Goal: Task Accomplishment & Management: Complete application form

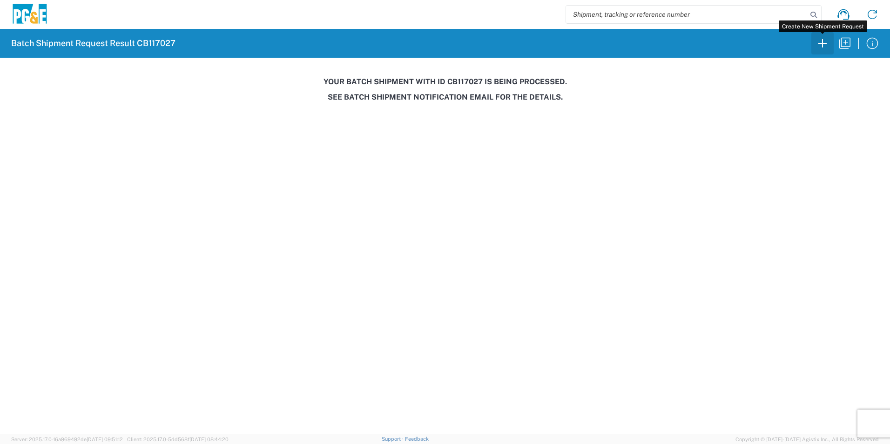
click at [823, 47] on icon "button" at bounding box center [822, 43] width 15 height 15
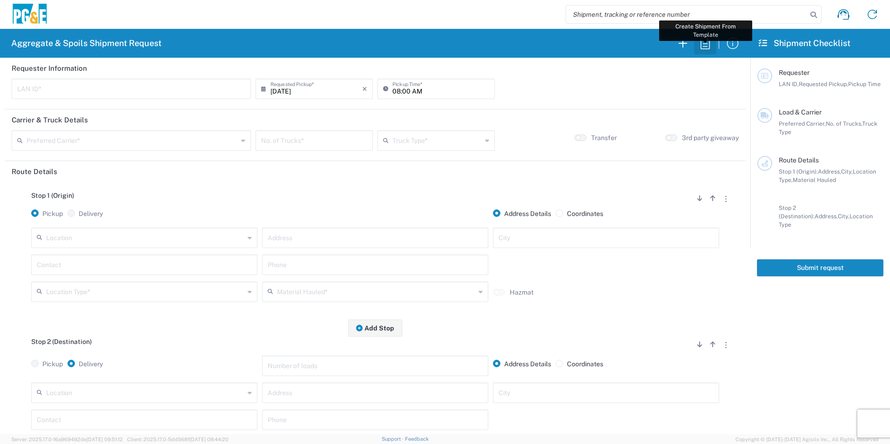
click at [709, 48] on icon "button" at bounding box center [704, 43] width 9 height 12
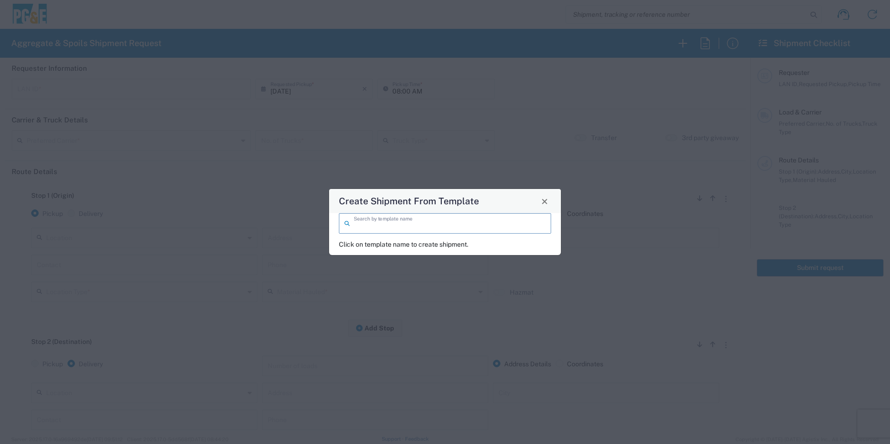
click at [517, 216] on input "search" at bounding box center [450, 223] width 192 height 16
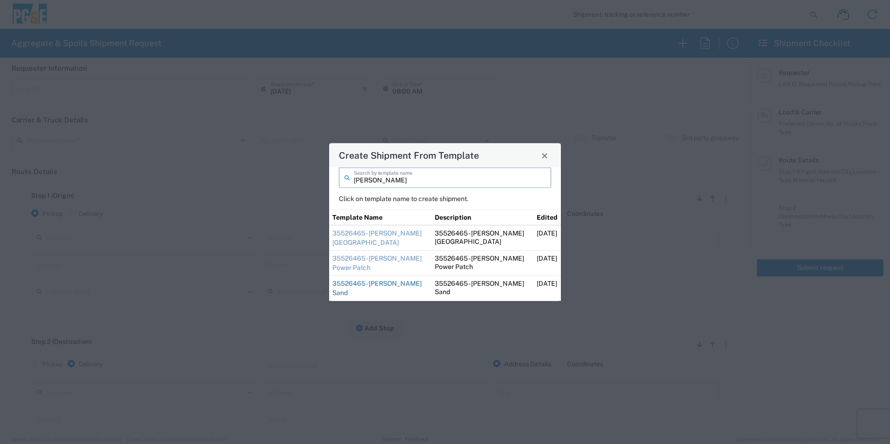
type input "[PERSON_NAME]"
click at [351, 282] on link "35526465 - [PERSON_NAME] Sand" at bounding box center [376, 288] width 89 height 17
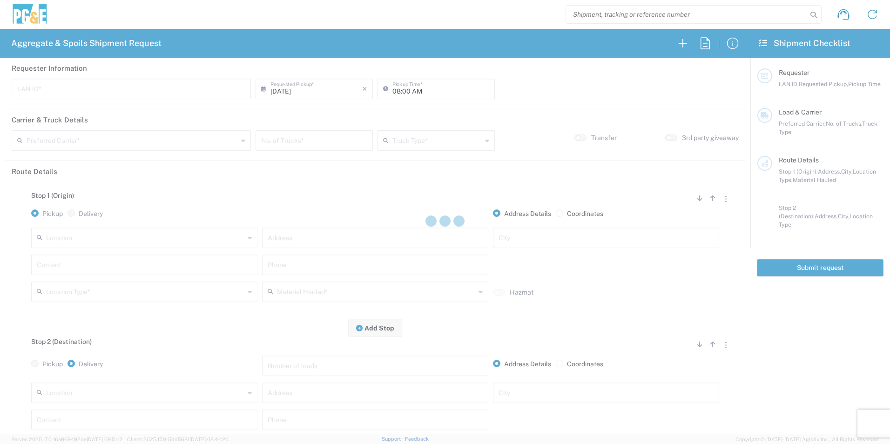
type input "STW8"
type input "06:00 AM"
type input "[PERSON_NAME] & Sons Trucking, Inc"
type input "Super Dump"
type textarea "Please deliver 1 Load of Sand. [PERSON_NAME] will direct from there."
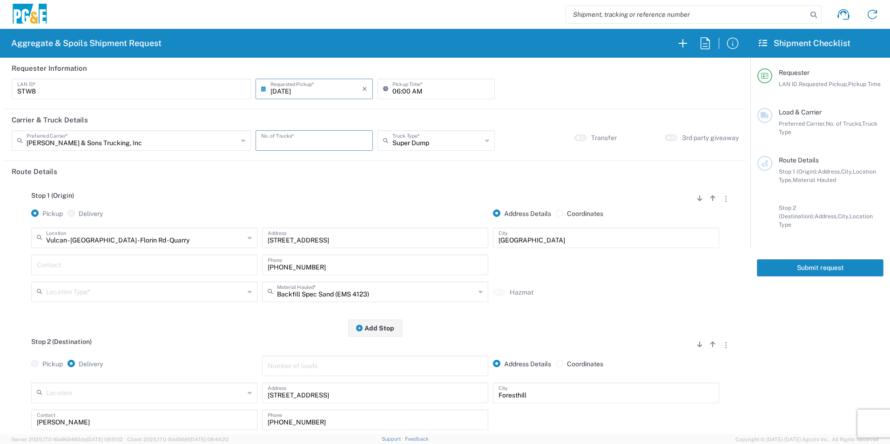
click at [338, 140] on input "number" at bounding box center [314, 140] width 106 height 16
type input "1"
drag, startPoint x: 95, startPoint y: 266, endPoint x: 93, endPoint y: 270, distance: 5.0
click at [95, 265] on input "text" at bounding box center [144, 264] width 215 height 16
type input "[PERSON_NAME]"
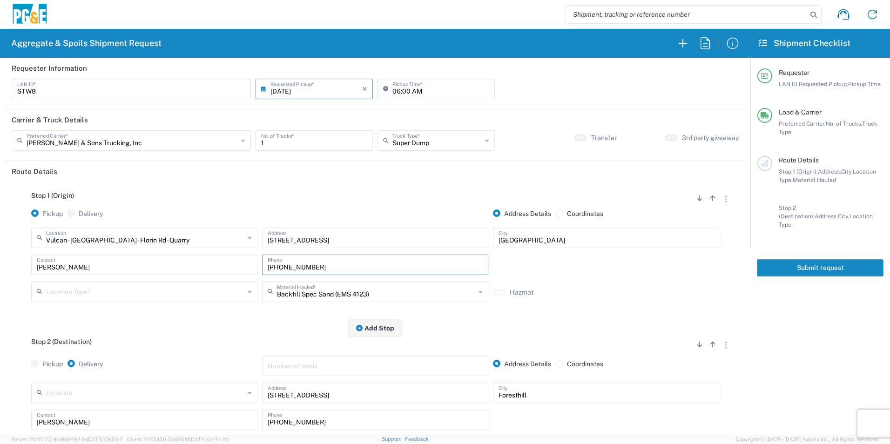
click at [109, 293] on input "text" at bounding box center [145, 291] width 198 height 16
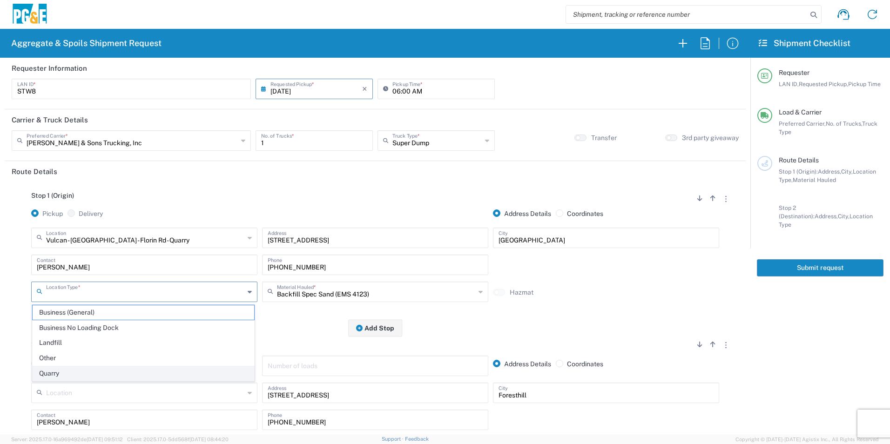
click at [60, 376] on span "Quarry" at bounding box center [143, 373] width 221 height 14
type input "Quarry"
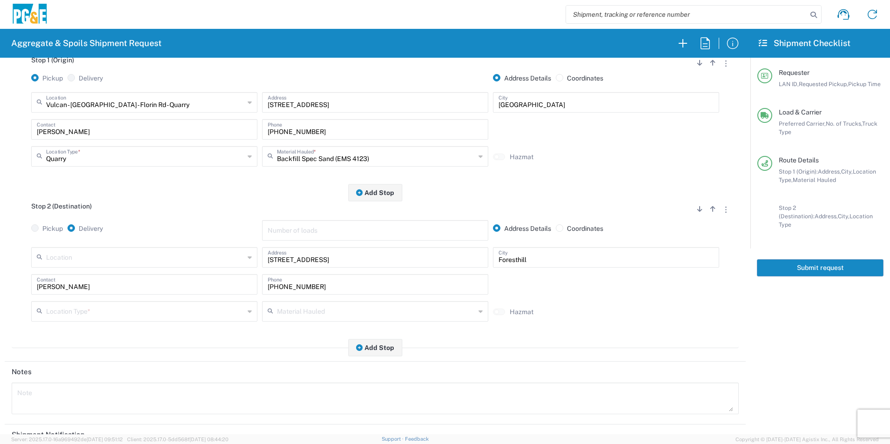
scroll to position [140, 0]
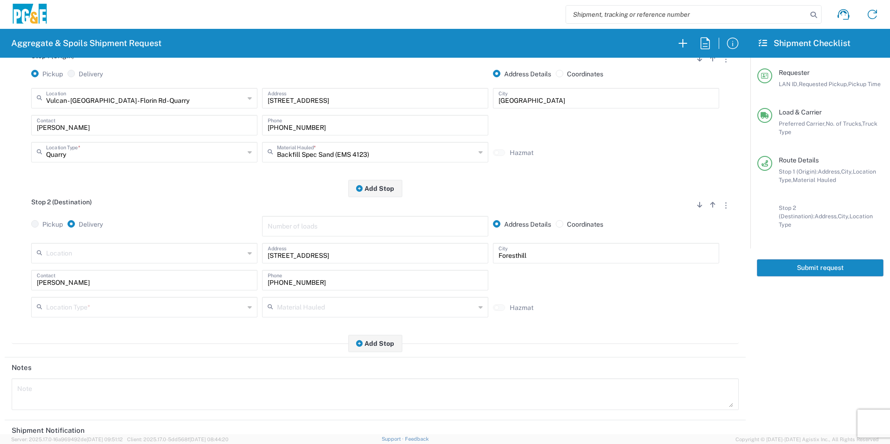
click at [75, 311] on input "text" at bounding box center [145, 306] width 198 height 16
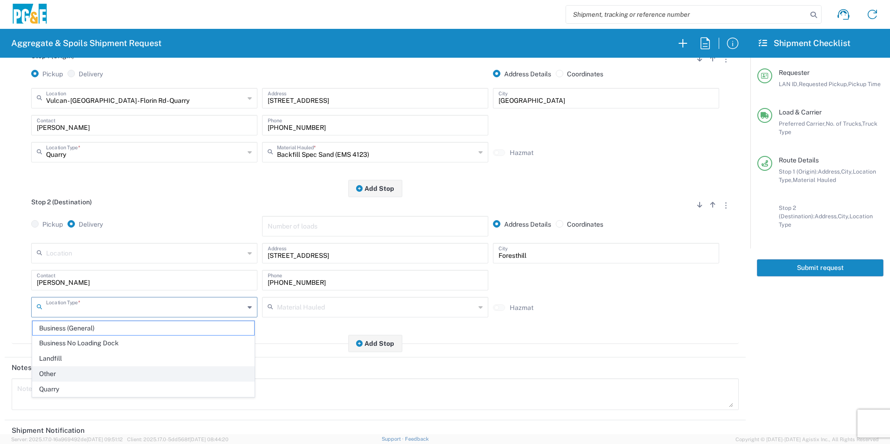
click at [61, 372] on span "Other" at bounding box center [143, 374] width 221 height 14
type input "Other"
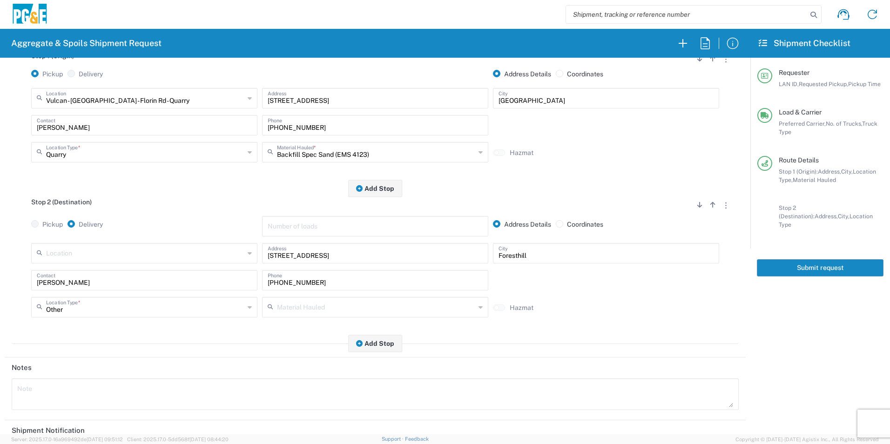
scroll to position [269, 0]
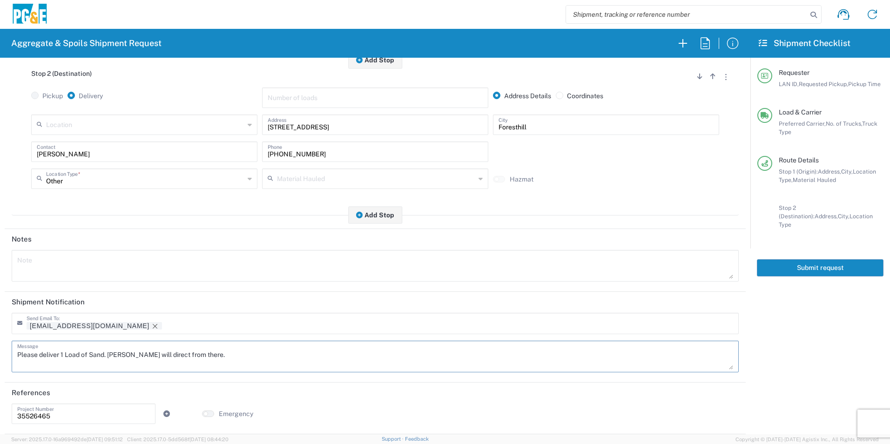
drag, startPoint x: 228, startPoint y: 350, endPoint x: -2, endPoint y: 325, distance: 230.8
click at [0, 325] on html "Aggregate & Spoils Shipment Request Requester Information STW8 LAN ID * [DATE] …" at bounding box center [445, 222] width 890 height 444
click at [51, 261] on textarea at bounding box center [375, 266] width 716 height 26
paste textarea "Please deliver 1 Load of Sand. [PERSON_NAME] will direct from there."
type textarea "Please deliver 1 Load of Sand. [PERSON_NAME] will direct from there."
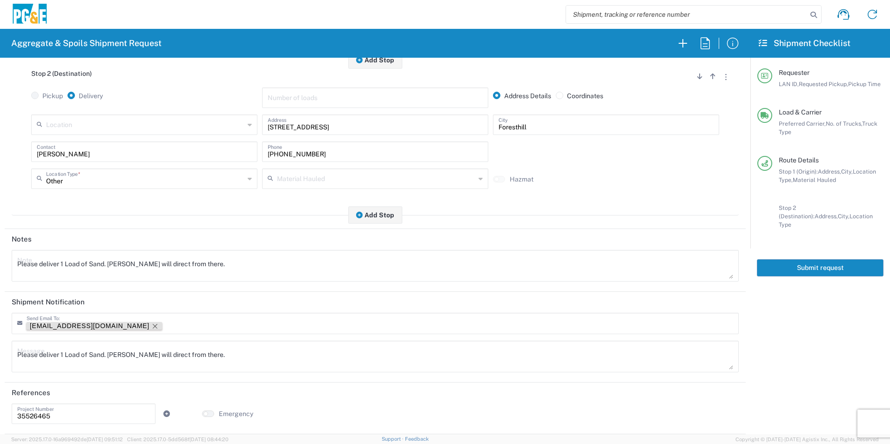
click at [151, 325] on icon "Remove tag" at bounding box center [154, 325] width 7 height 7
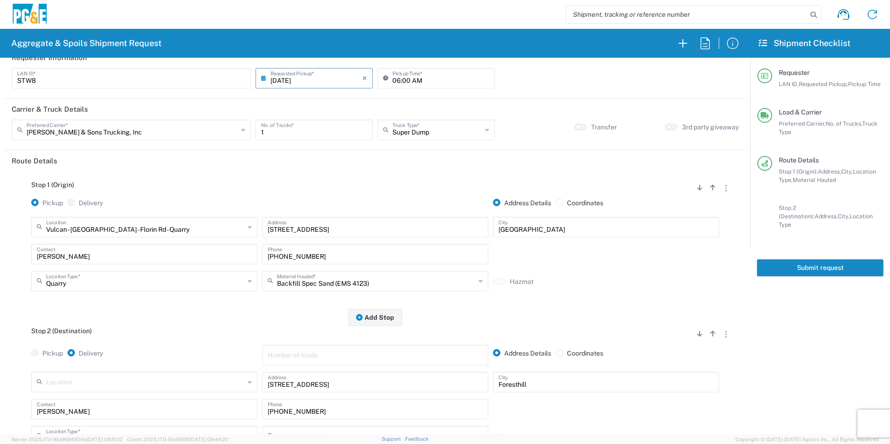
scroll to position [0, 0]
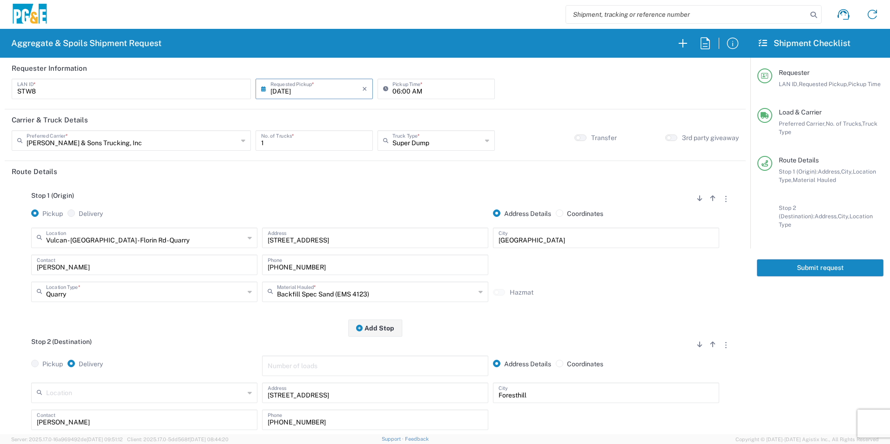
click at [788, 259] on button "Submit request" at bounding box center [820, 267] width 127 height 17
